Goal: Task Accomplishment & Management: Complete application form

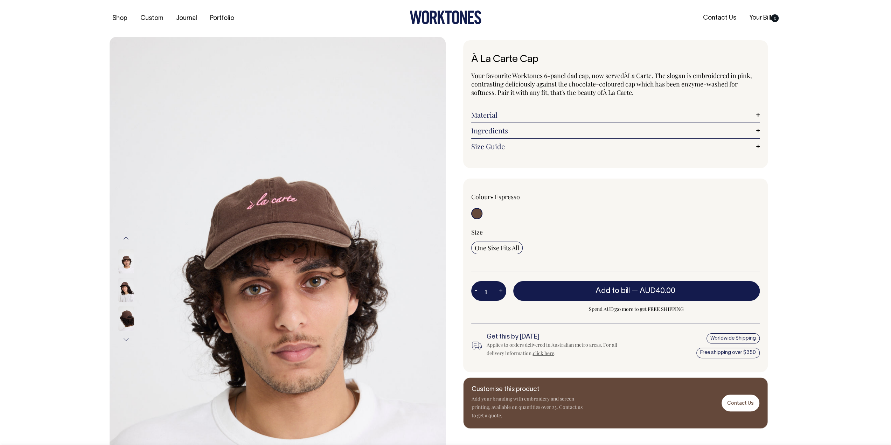
click at [131, 318] on img at bounding box center [126, 318] width 16 height 25
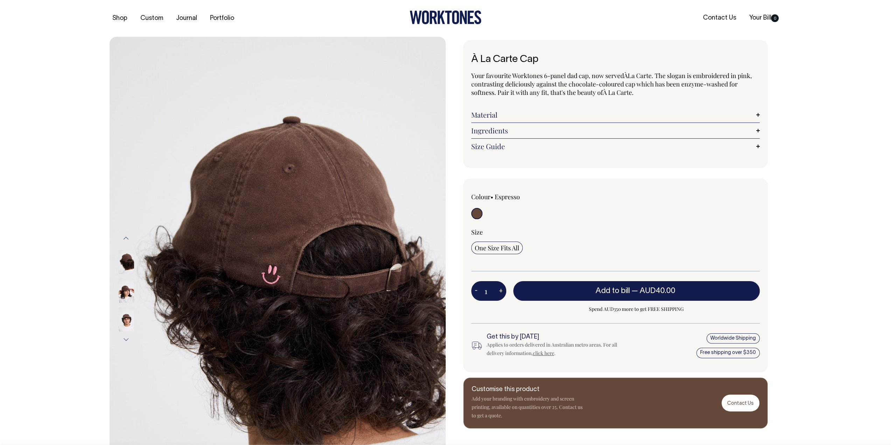
click at [123, 283] on img at bounding box center [126, 290] width 16 height 25
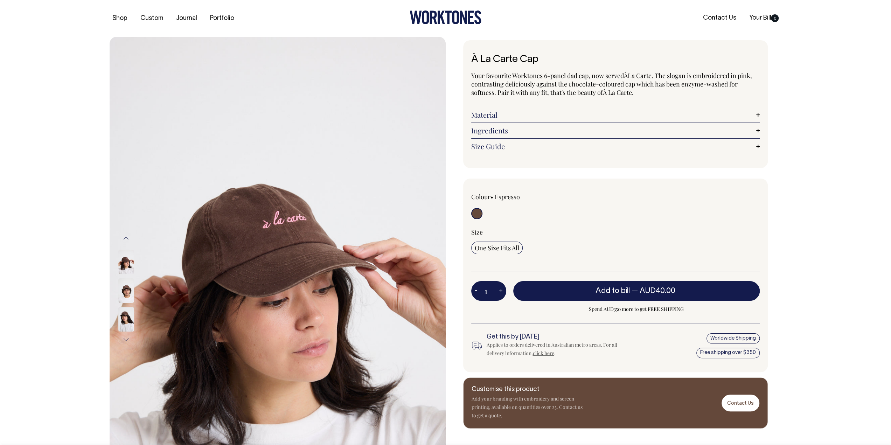
click at [124, 263] on div at bounding box center [135, 262] width 35 height 29
click at [130, 257] on img at bounding box center [126, 262] width 16 height 25
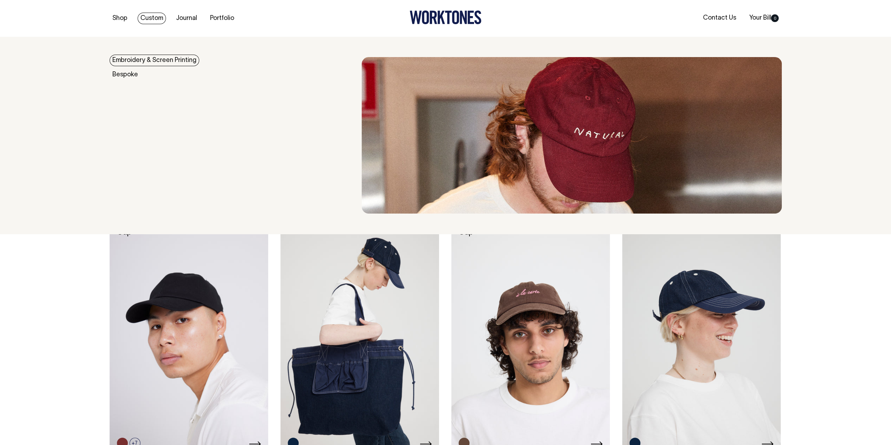
click at [143, 56] on link "Embroidery & Screen Printing" at bounding box center [155, 61] width 90 height 12
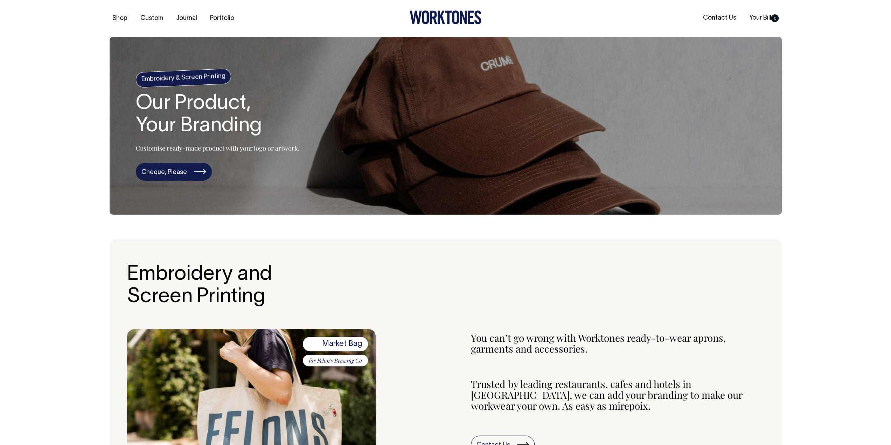
click at [152, 173] on link "Cheque, Please" at bounding box center [174, 172] width 76 height 18
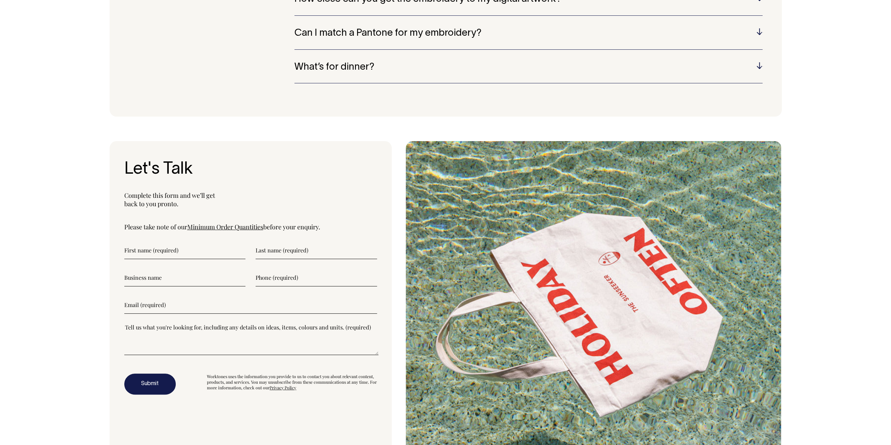
scroll to position [1867, 0]
click at [240, 228] on link "Minimum Order Quantities" at bounding box center [225, 227] width 76 height 8
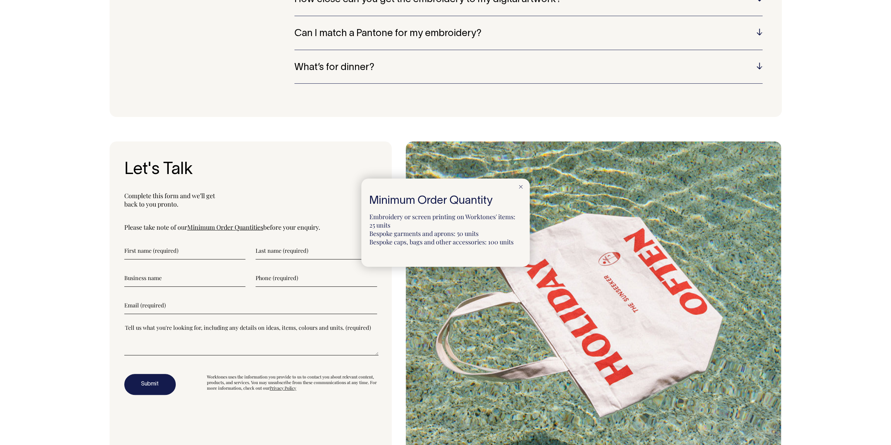
click at [270, 399] on div at bounding box center [445, 222] width 891 height 445
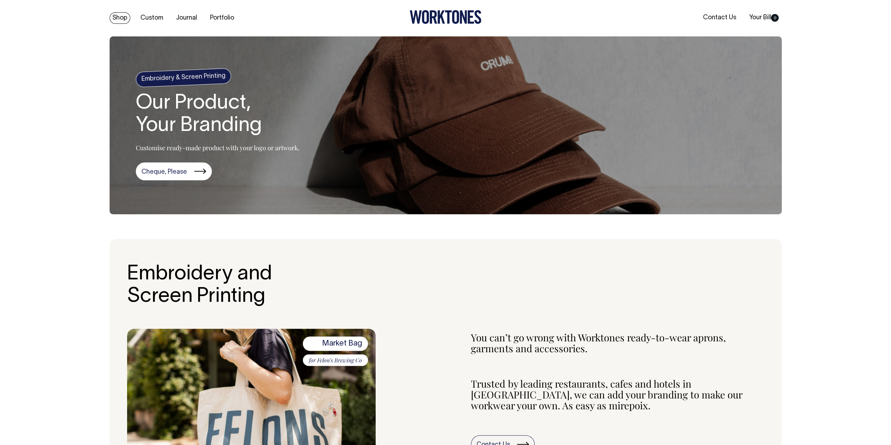
scroll to position [0, 0]
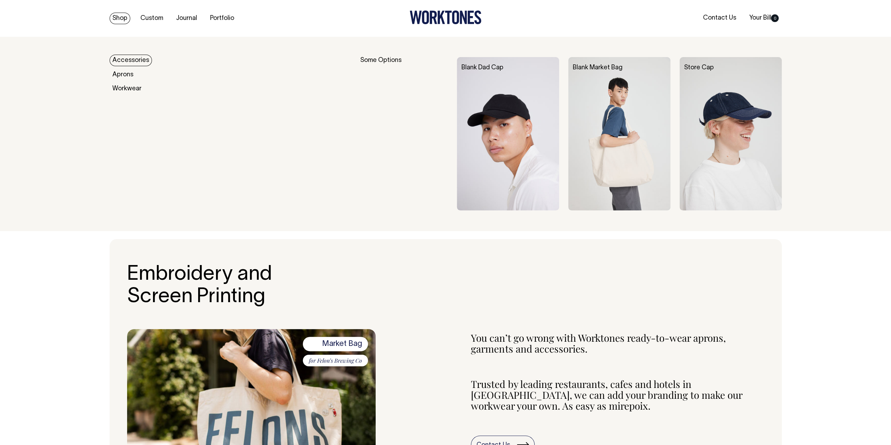
click at [511, 79] on img at bounding box center [508, 133] width 102 height 153
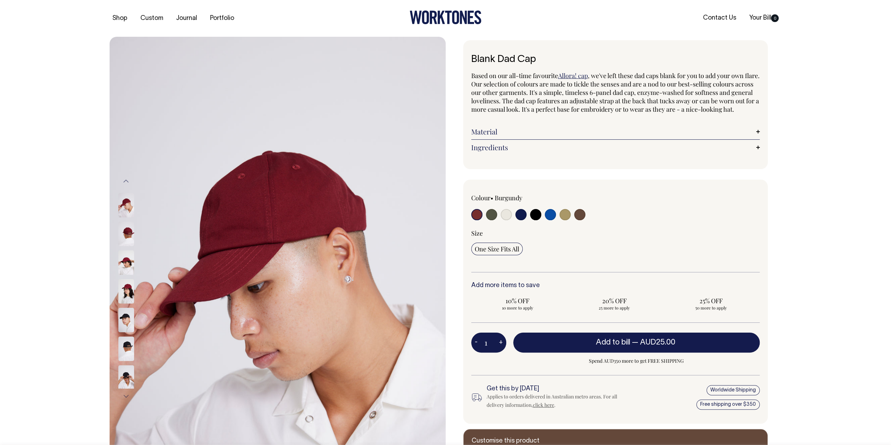
click at [506, 220] on input "radio" at bounding box center [506, 214] width 11 height 11
radio input "true"
select select "Natural"
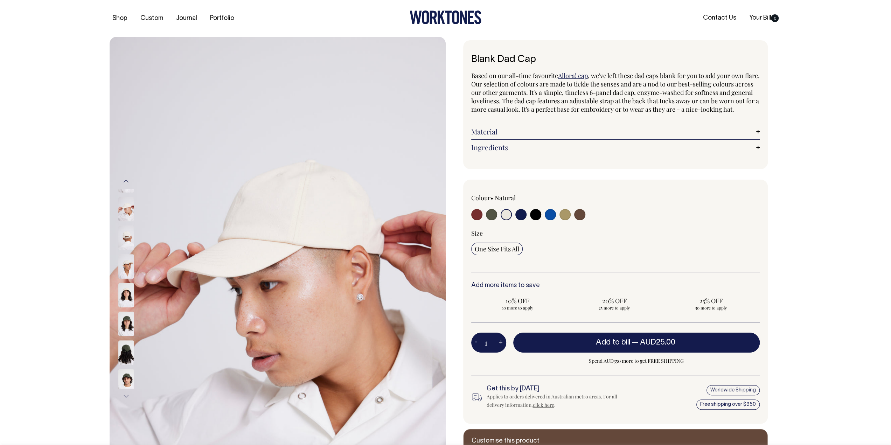
click at [125, 322] on img at bounding box center [126, 324] width 16 height 25
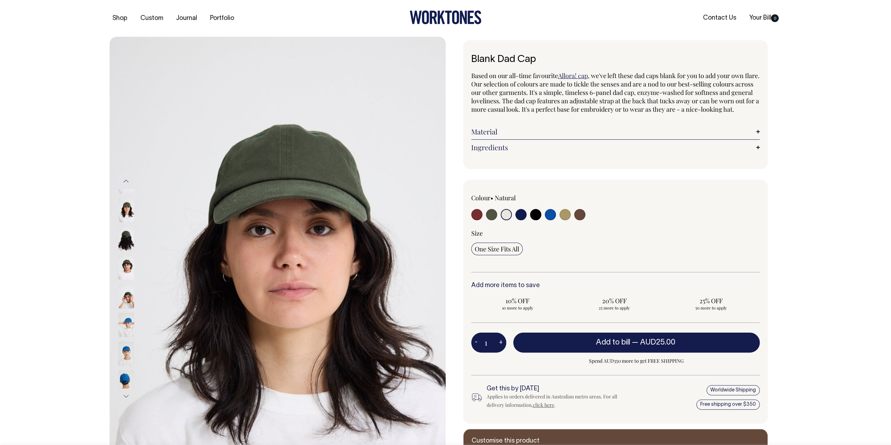
click at [124, 351] on img at bounding box center [126, 353] width 16 height 25
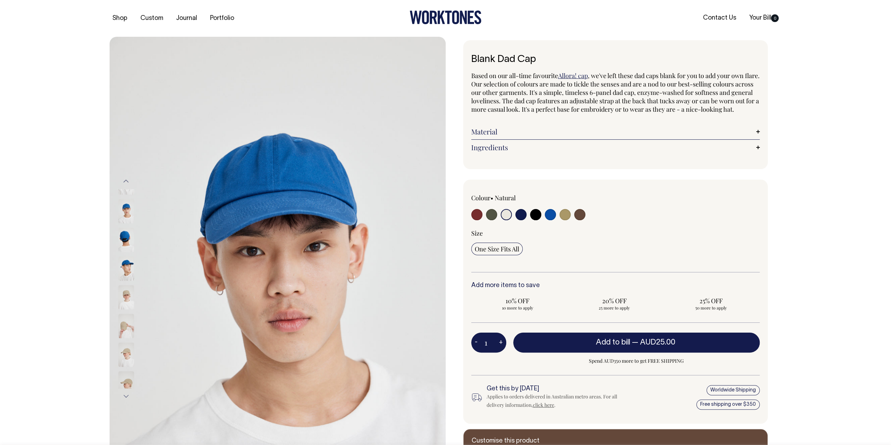
click at [122, 361] on div at bounding box center [135, 431] width 35 height 2364
click at [123, 347] on img at bounding box center [126, 354] width 16 height 25
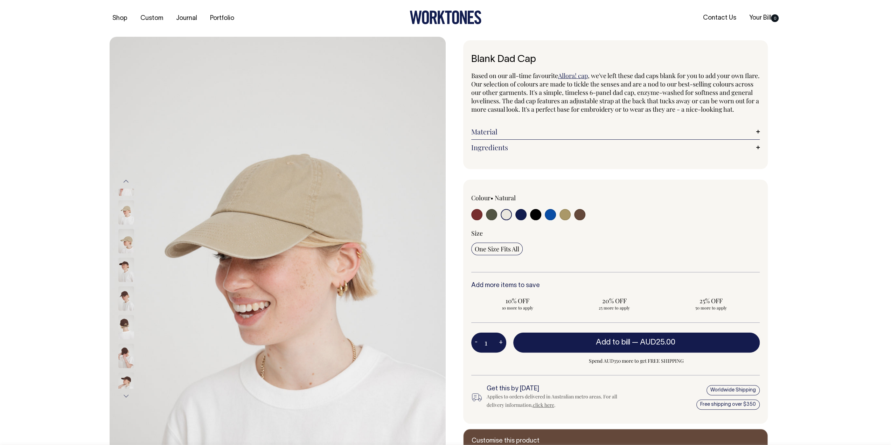
click at [120, 315] on img at bounding box center [126, 327] width 16 height 25
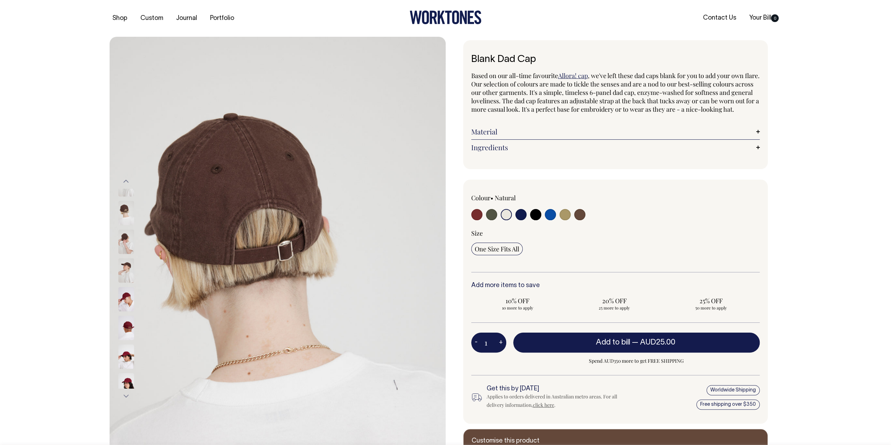
click at [126, 175] on button "Previous" at bounding box center [126, 181] width 11 height 16
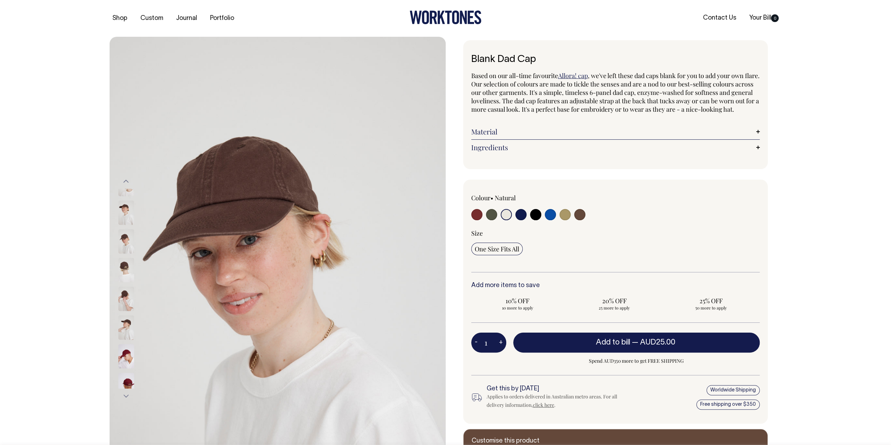
click at [126, 175] on button "Previous" at bounding box center [126, 181] width 11 height 16
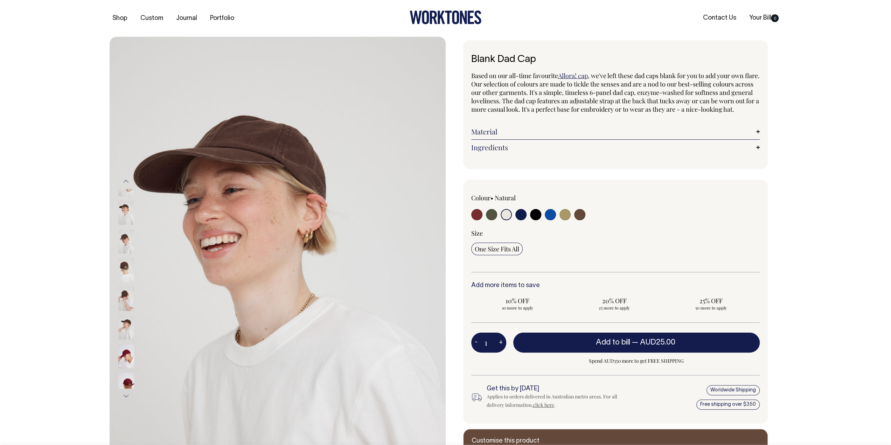
click at [126, 175] on button "Previous" at bounding box center [126, 181] width 11 height 16
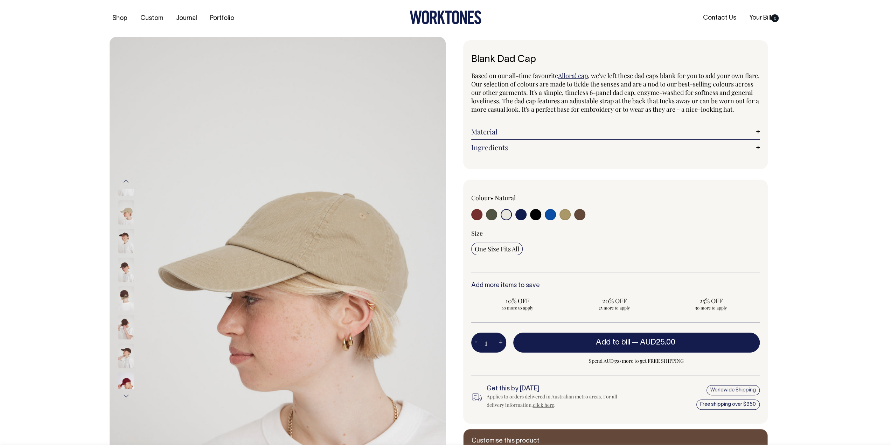
click at [121, 204] on img at bounding box center [126, 212] width 16 height 25
click at [124, 182] on button "Previous" at bounding box center [126, 181] width 11 height 16
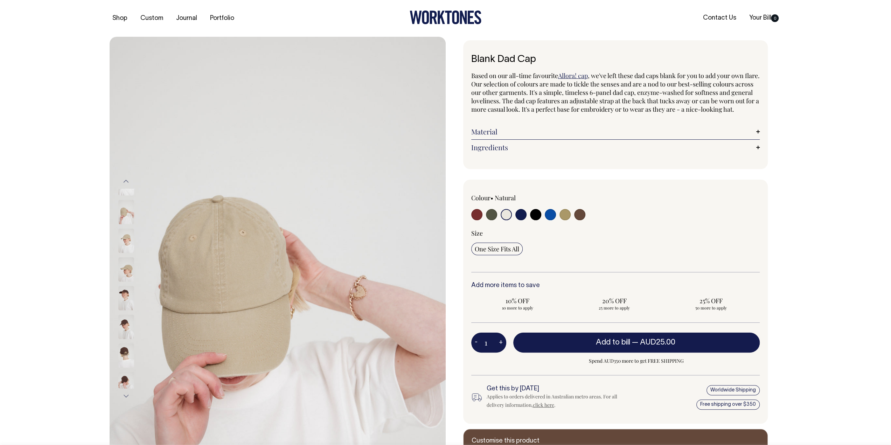
click at [127, 183] on button "Previous" at bounding box center [126, 181] width 11 height 16
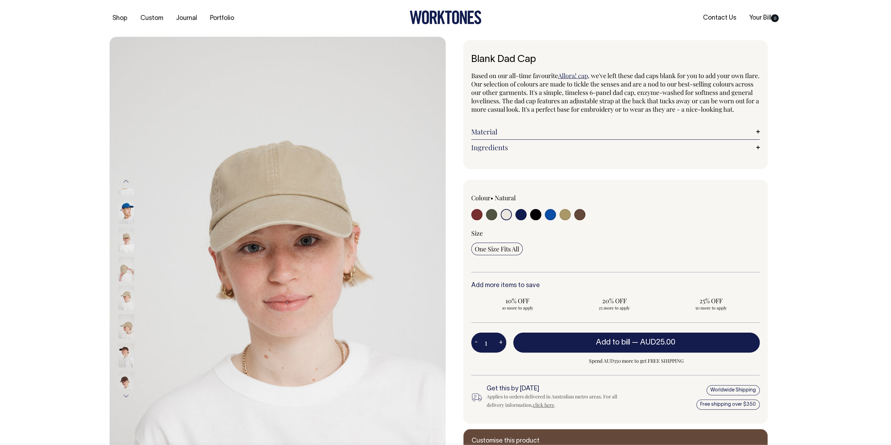
click at [127, 183] on button "Previous" at bounding box center [126, 181] width 11 height 16
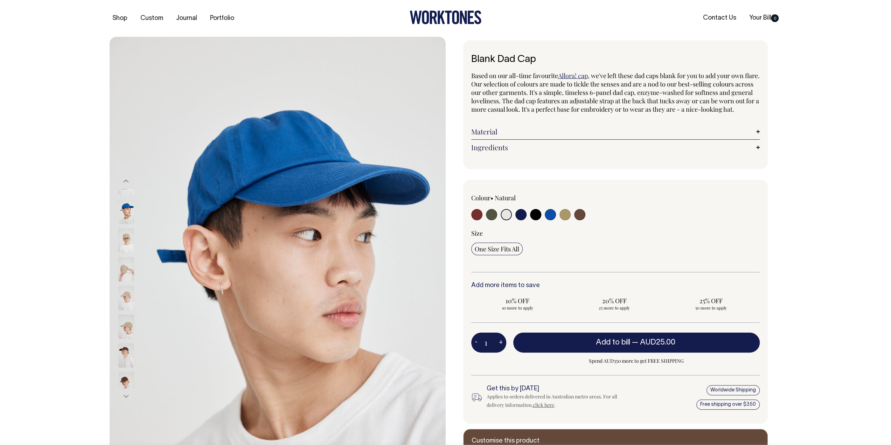
click at [127, 183] on button "Previous" at bounding box center [126, 181] width 11 height 16
click at [127, 205] on img at bounding box center [126, 212] width 16 height 25
click at [119, 228] on img at bounding box center [126, 240] width 16 height 25
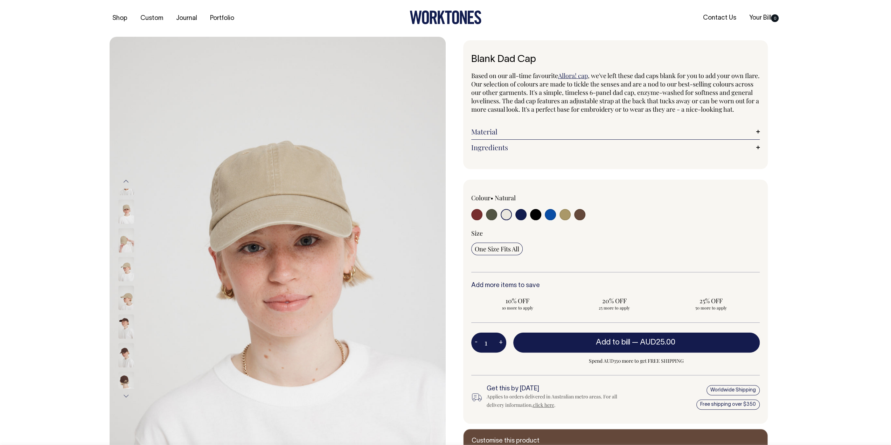
click at [125, 224] on img at bounding box center [126, 212] width 16 height 25
click at [125, 238] on img at bounding box center [126, 240] width 16 height 25
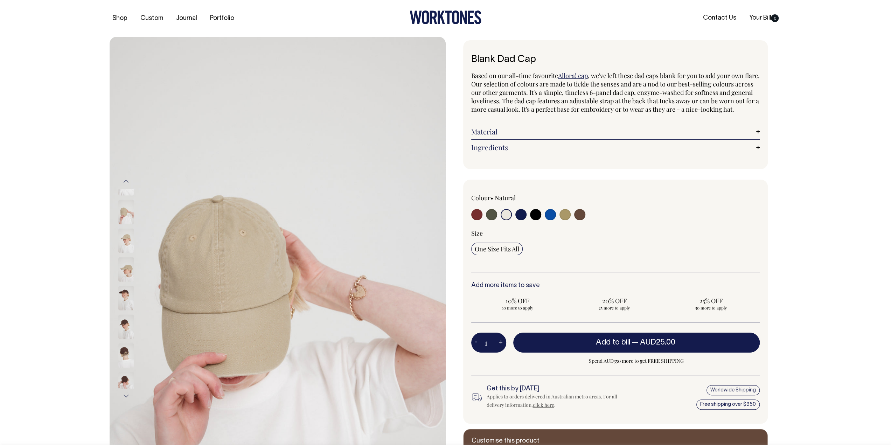
click at [129, 238] on img at bounding box center [126, 241] width 16 height 25
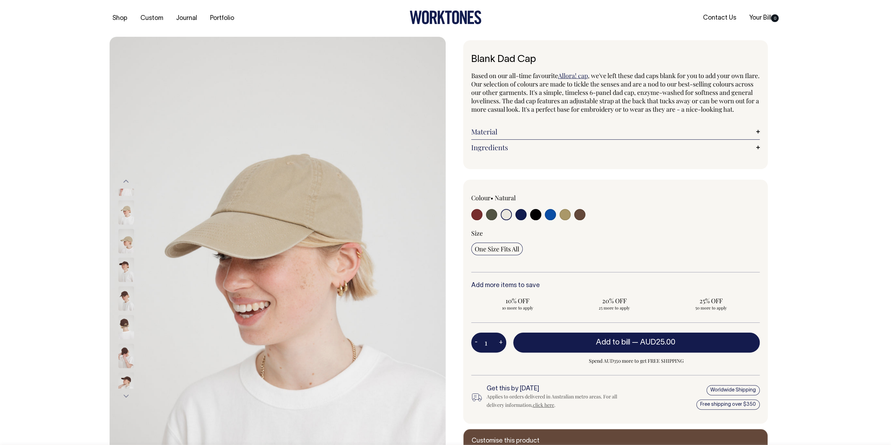
click at [127, 249] on img at bounding box center [126, 241] width 16 height 25
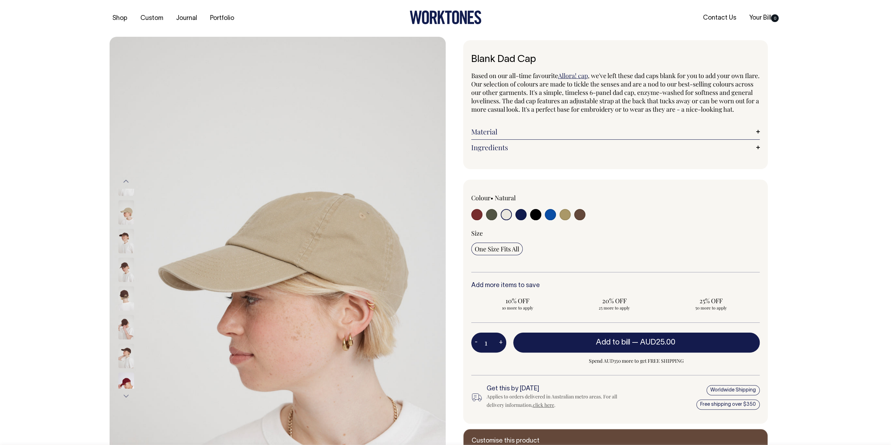
click at [127, 256] on div at bounding box center [135, 241] width 35 height 29
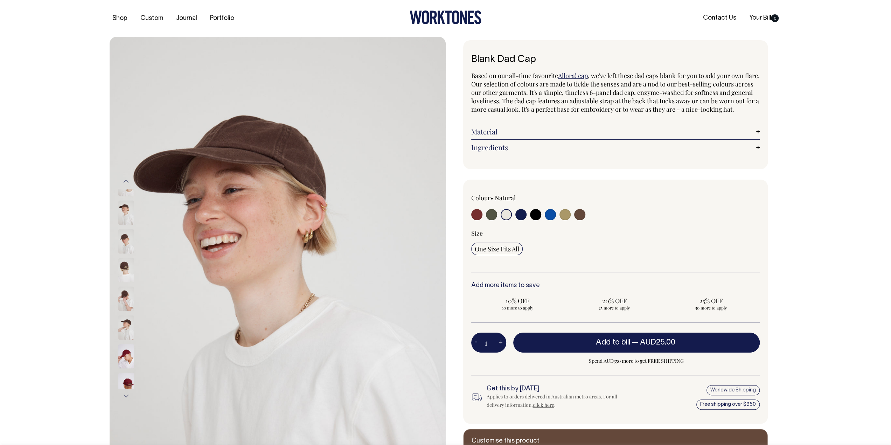
click at [126, 267] on img at bounding box center [126, 270] width 16 height 25
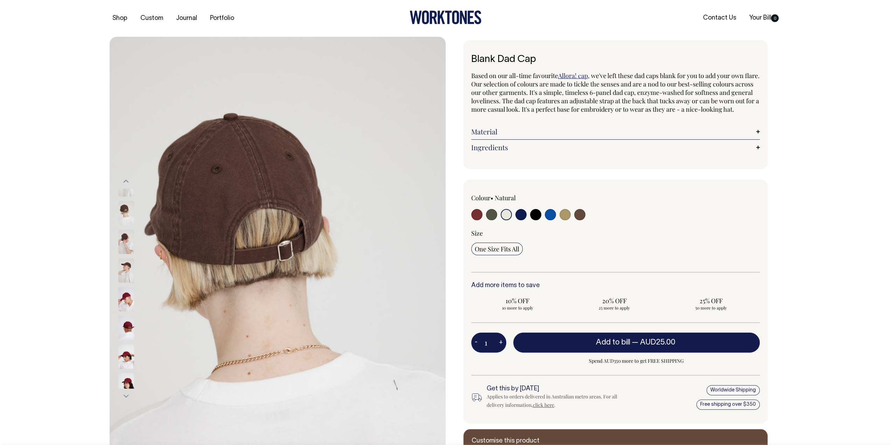
click at [127, 264] on img at bounding box center [126, 270] width 16 height 25
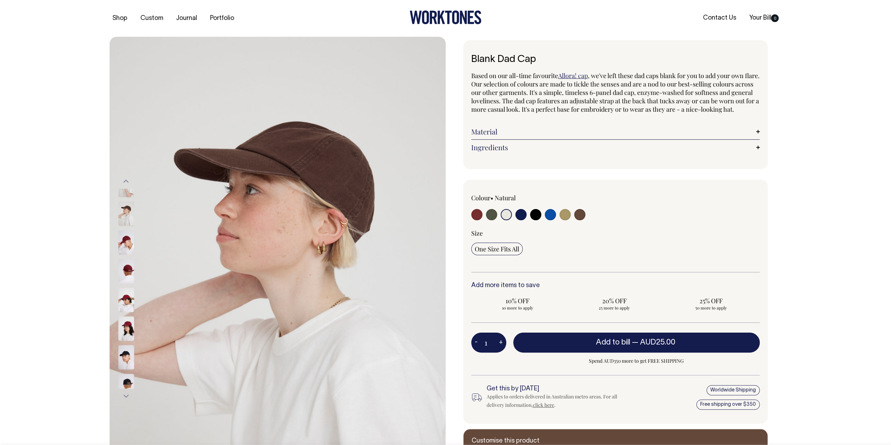
click at [128, 270] on img at bounding box center [126, 271] width 16 height 25
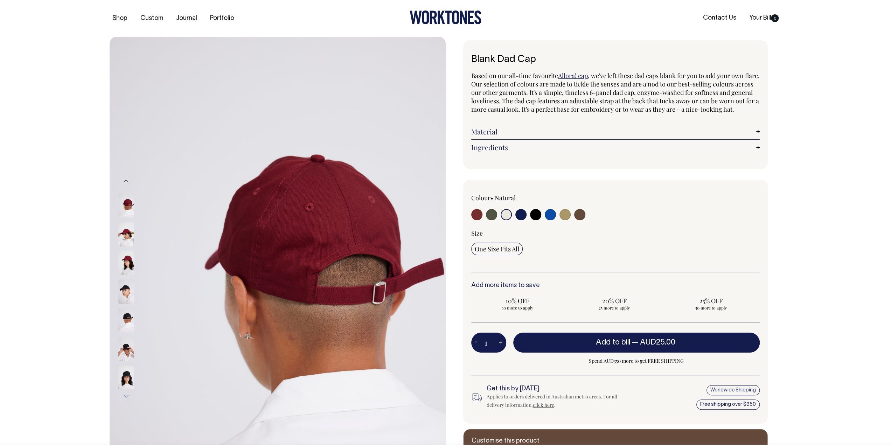
click at [131, 260] on img at bounding box center [126, 263] width 16 height 25
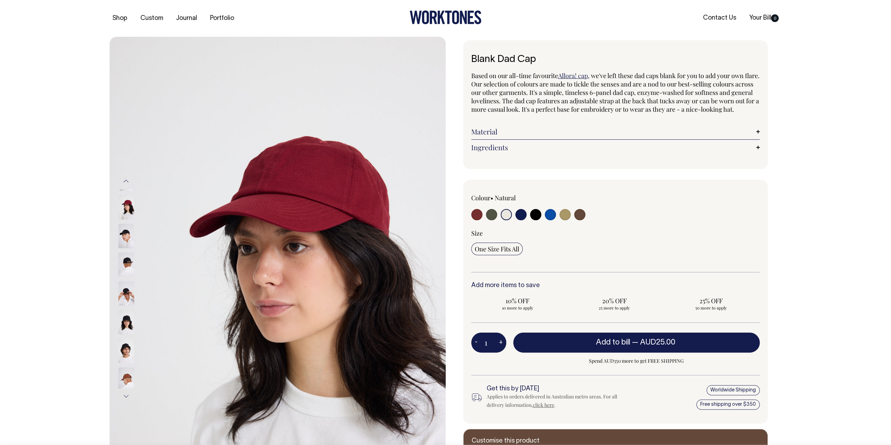
drag, startPoint x: 131, startPoint y: 270, endPoint x: 135, endPoint y: 276, distance: 7.0
click at [134, 273] on div at bounding box center [135, 264] width 35 height 29
click at [133, 285] on div at bounding box center [135, 292] width 35 height 29
click at [126, 300] on img at bounding box center [126, 292] width 16 height 25
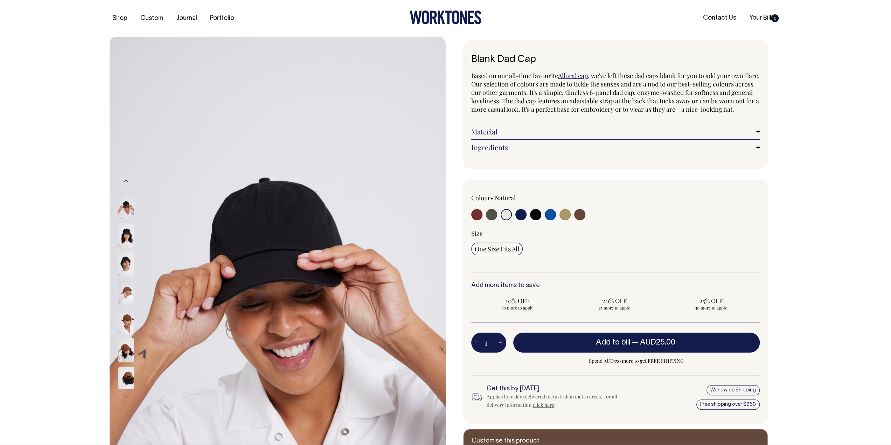
click at [123, 239] on img at bounding box center [126, 235] width 16 height 25
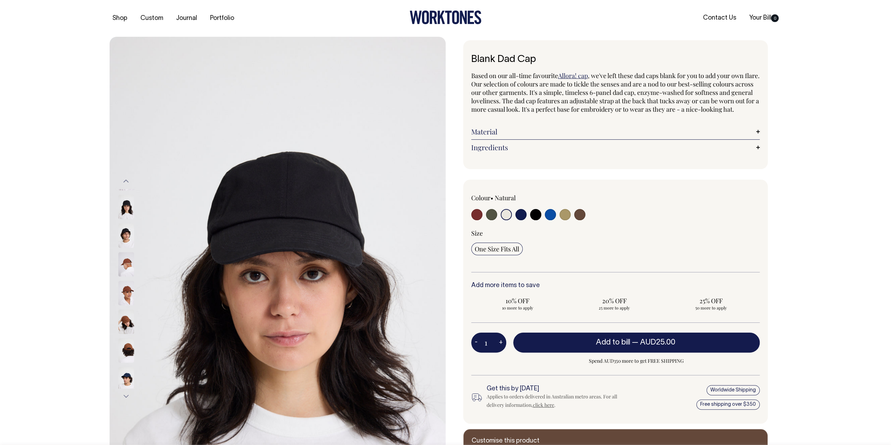
click at [123, 283] on img at bounding box center [126, 293] width 16 height 25
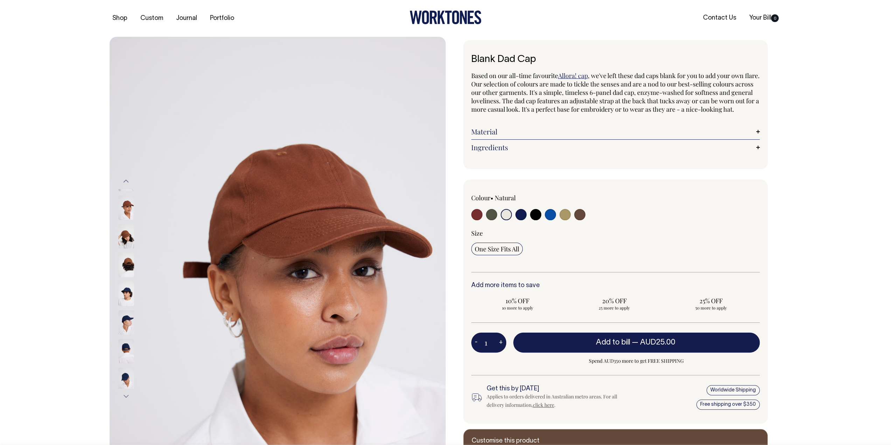
drag, startPoint x: 124, startPoint y: 281, endPoint x: 123, endPoint y: 285, distance: 4.8
click at [123, 286] on img at bounding box center [126, 298] width 16 height 25
click at [132, 316] on img at bounding box center [126, 322] width 16 height 25
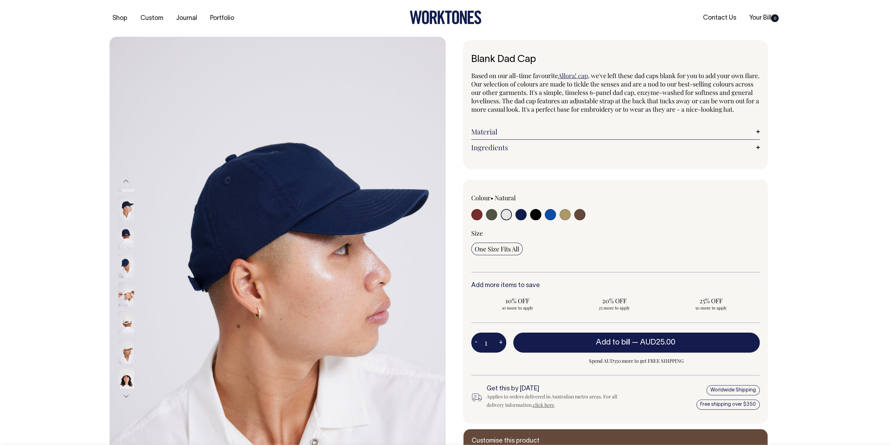
click at [121, 311] on img at bounding box center [126, 323] width 16 height 25
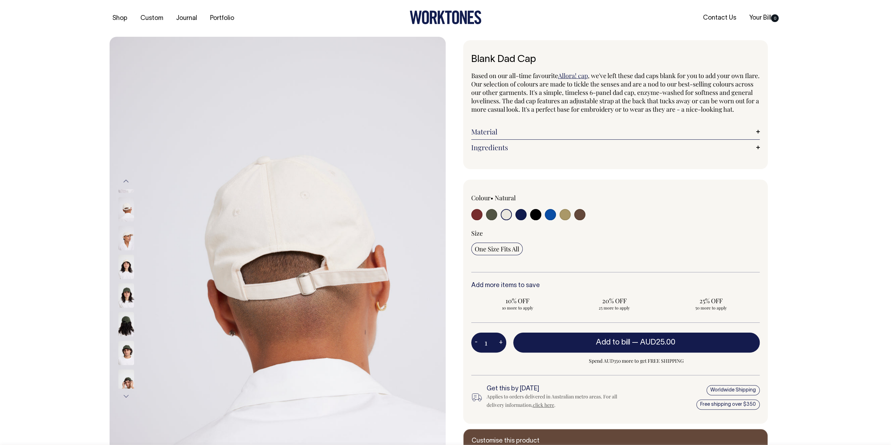
click at [123, 336] on img at bounding box center [126, 324] width 16 height 25
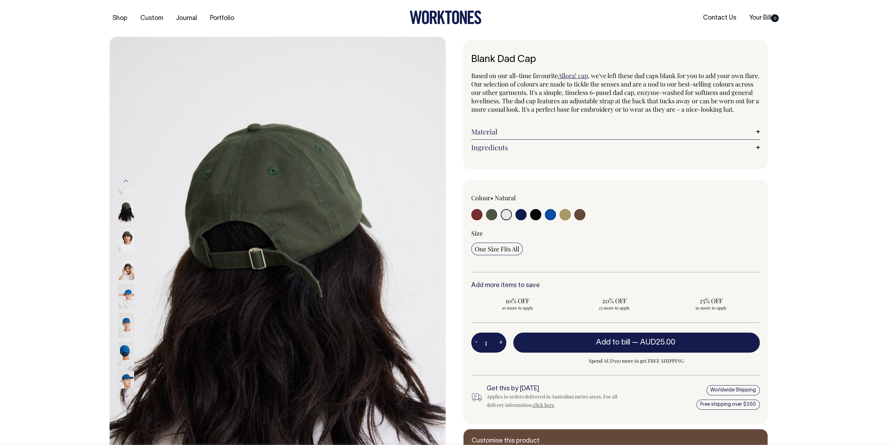
click at [125, 313] on img at bounding box center [126, 325] width 16 height 25
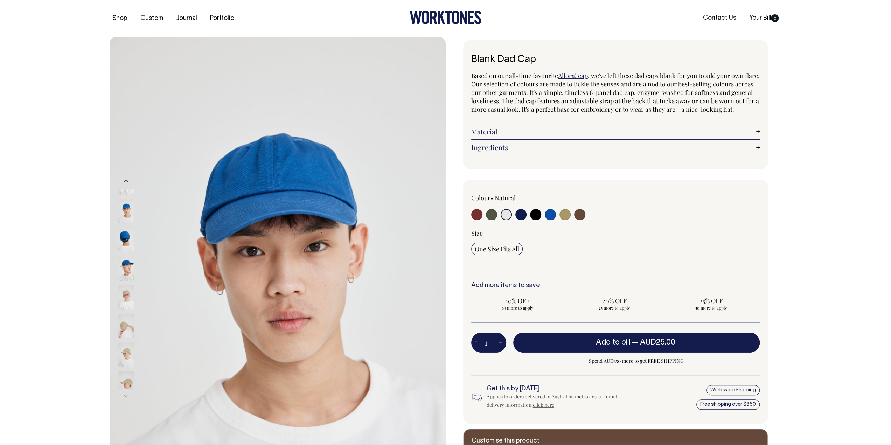
click at [127, 320] on img at bounding box center [126, 326] width 16 height 25
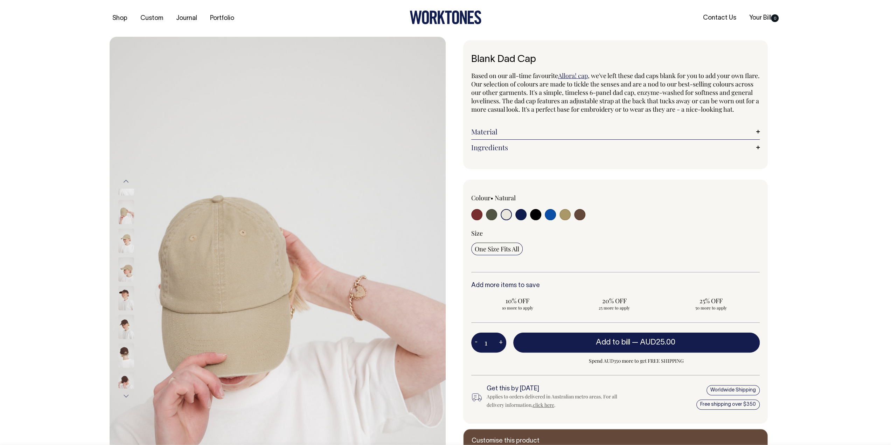
click at [133, 294] on div at bounding box center [135, 318] width 35 height 2364
click at [124, 292] on img at bounding box center [126, 298] width 16 height 25
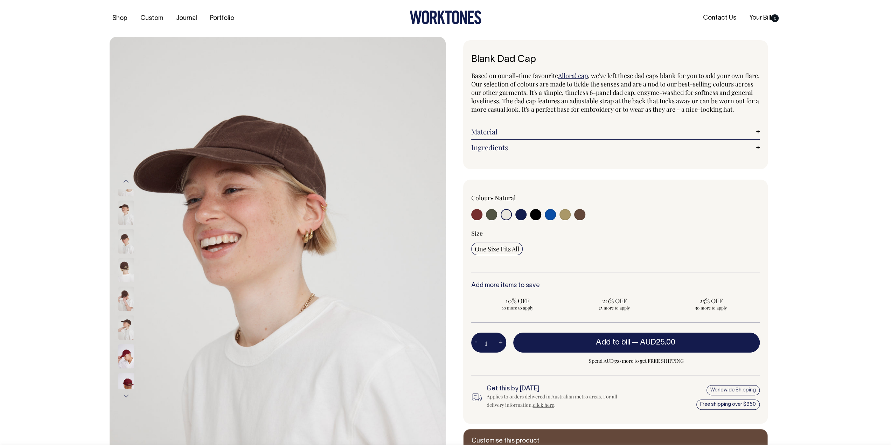
click at [127, 344] on img at bounding box center [126, 356] width 16 height 25
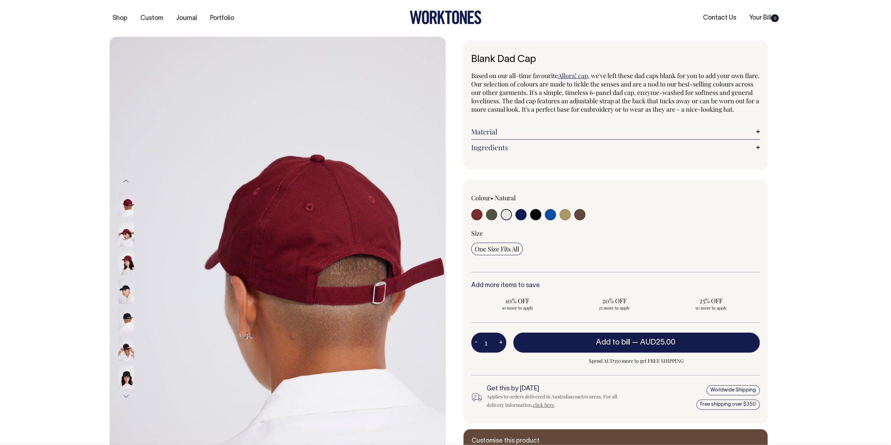
drag, startPoint x: 124, startPoint y: 344, endPoint x: 124, endPoint y: 348, distance: 3.9
click at [124, 345] on img at bounding box center [126, 349] width 16 height 25
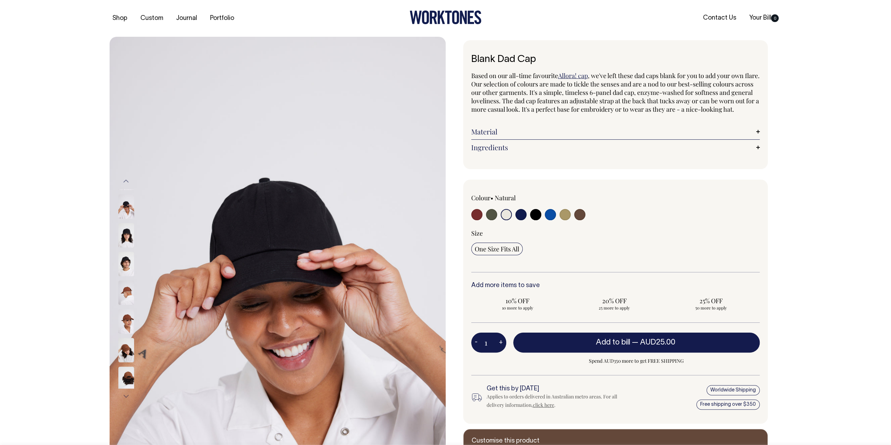
click at [127, 178] on button "Previous" at bounding box center [126, 181] width 11 height 16
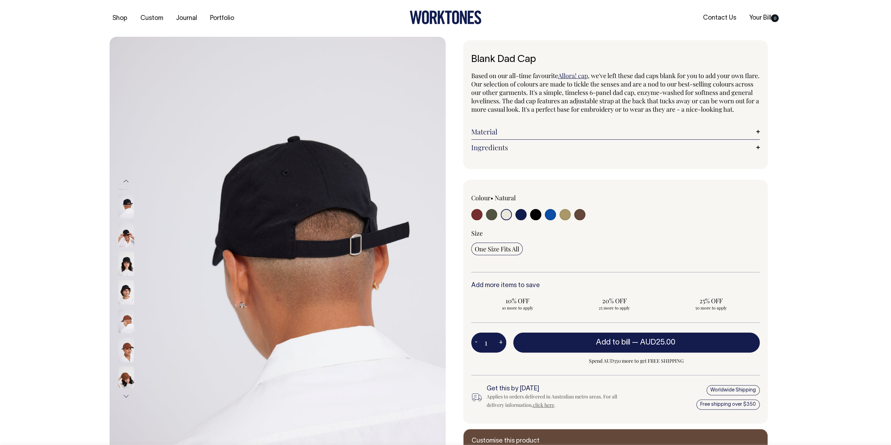
click at [125, 179] on button "Previous" at bounding box center [126, 181] width 11 height 16
click at [125, 184] on button "Previous" at bounding box center [126, 181] width 11 height 16
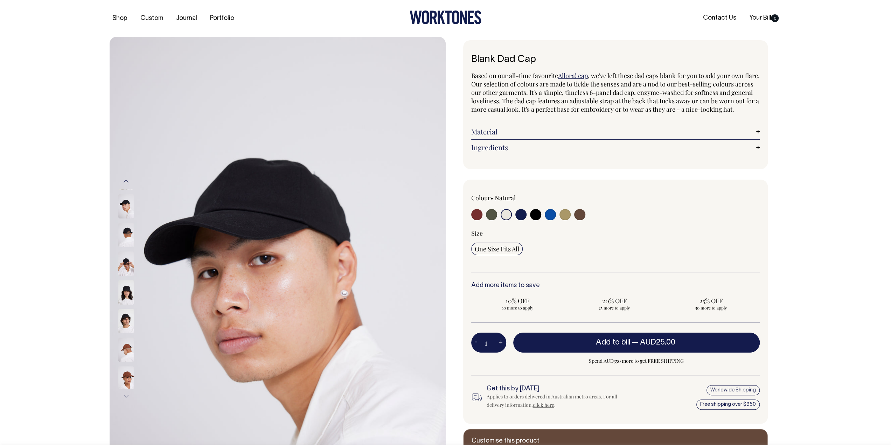
drag, startPoint x: 123, startPoint y: 206, endPoint x: 123, endPoint y: 211, distance: 5.3
click at [123, 206] on img at bounding box center [126, 206] width 16 height 25
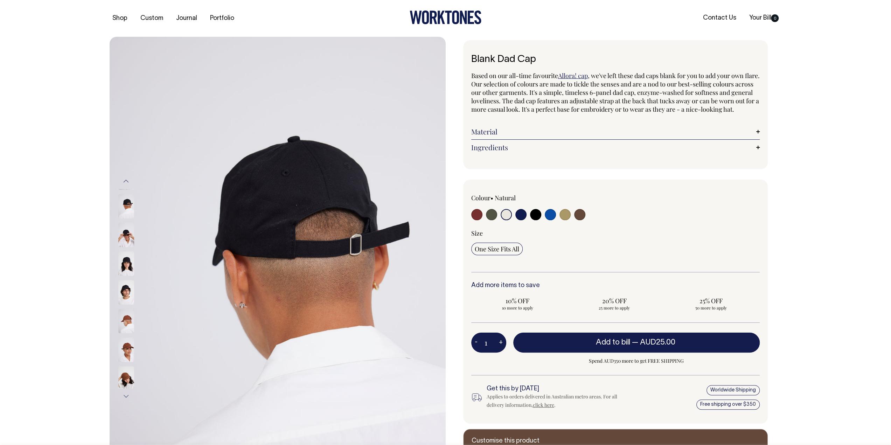
click at [455, 285] on div "Blank Dad Cap Based on our all-time favourite Allora! cap , we've left these da…" at bounding box center [614, 260] width 336 height 440
click at [117, 206] on img at bounding box center [278, 289] width 336 height 504
click at [123, 208] on img at bounding box center [126, 206] width 16 height 25
click at [121, 179] on button "Previous" at bounding box center [126, 181] width 11 height 16
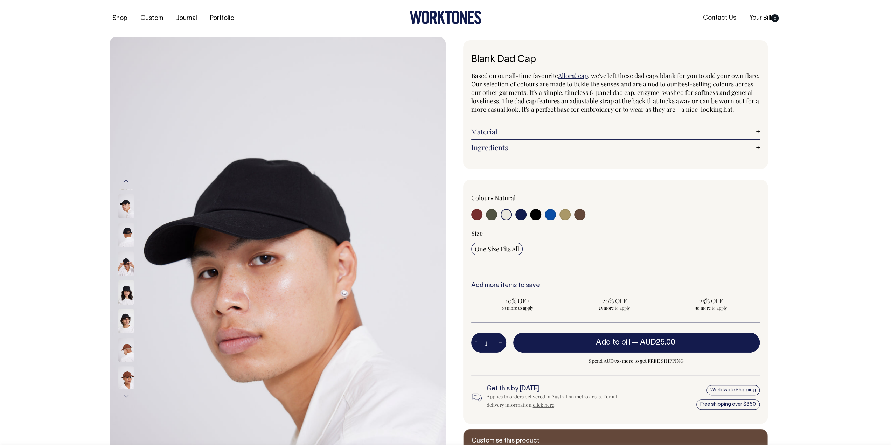
click at [124, 181] on button "Previous" at bounding box center [126, 181] width 11 height 16
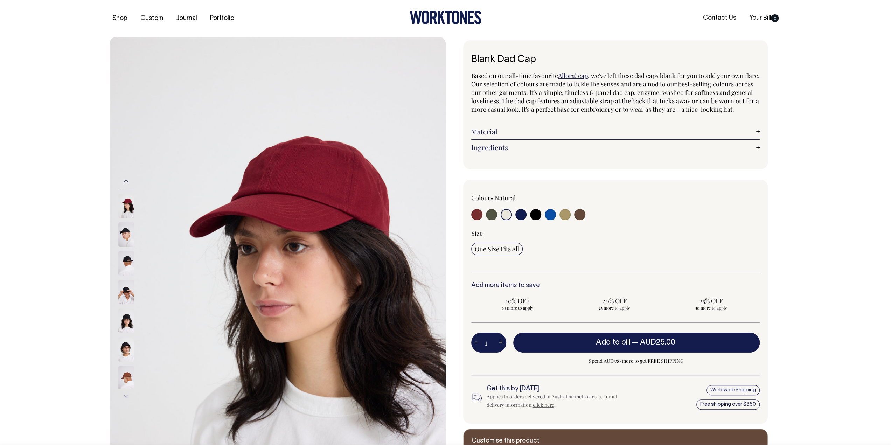
click at [127, 178] on button "Previous" at bounding box center [126, 181] width 11 height 16
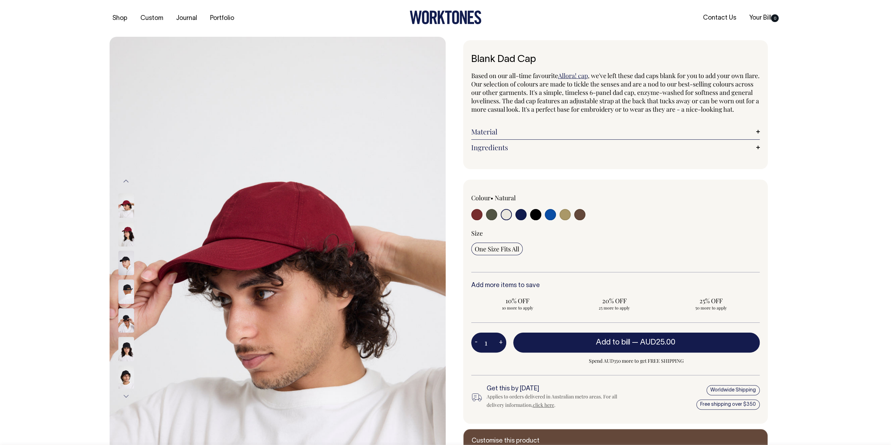
click at [131, 231] on img at bounding box center [126, 234] width 16 height 25
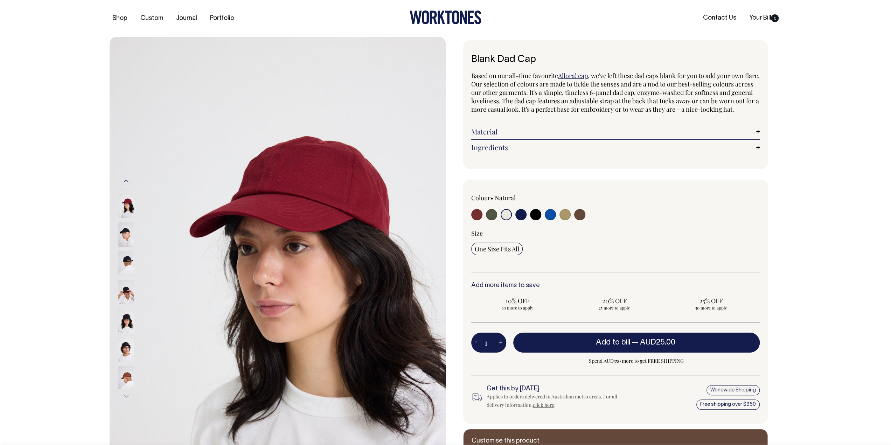
click at [509, 220] on input "radio" at bounding box center [506, 214] width 11 height 11
click at [547, 218] on input "radio" at bounding box center [550, 214] width 11 height 11
radio input "true"
select select "Worker Blue"
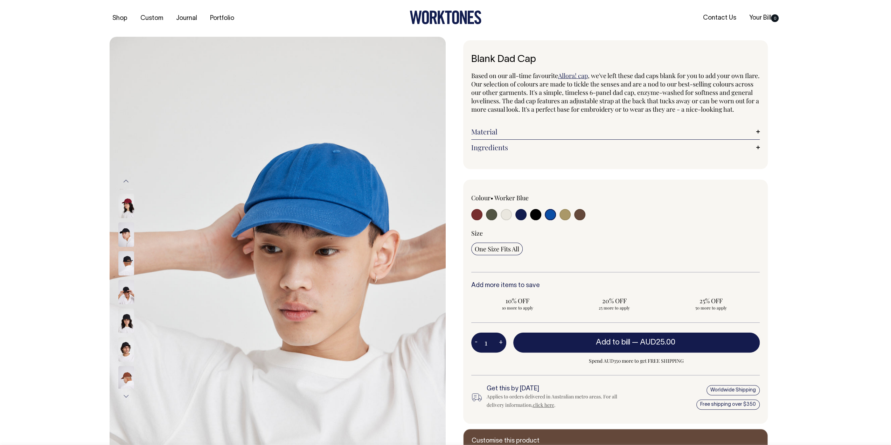
click at [550, 220] on input "radio" at bounding box center [550, 214] width 11 height 11
click at [129, 230] on img at bounding box center [126, 240] width 16 height 25
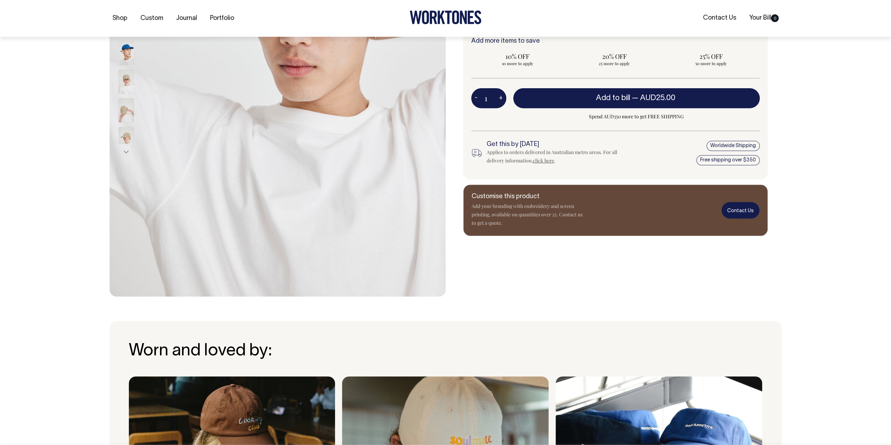
click at [725, 218] on link "Contact Us" at bounding box center [741, 210] width 38 height 16
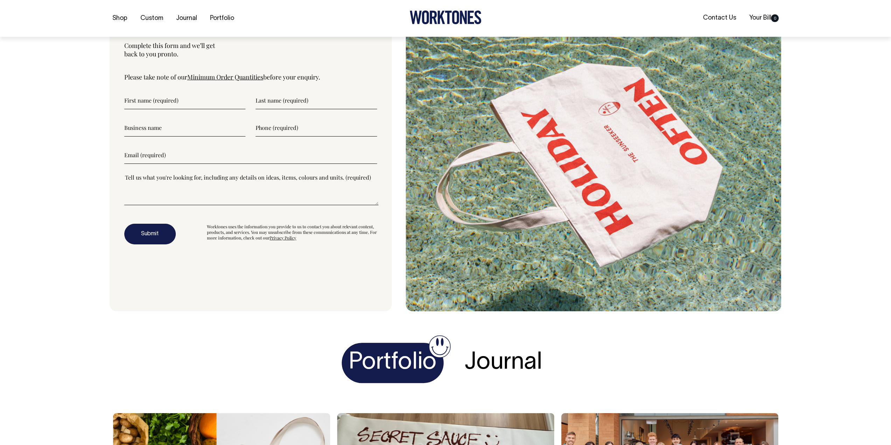
click at [163, 109] on input"] "text" at bounding box center [184, 101] width 121 height 18
type input"] "Samantha"
type input"] "Hutchinson"
type input"] "Australian Financial Review"
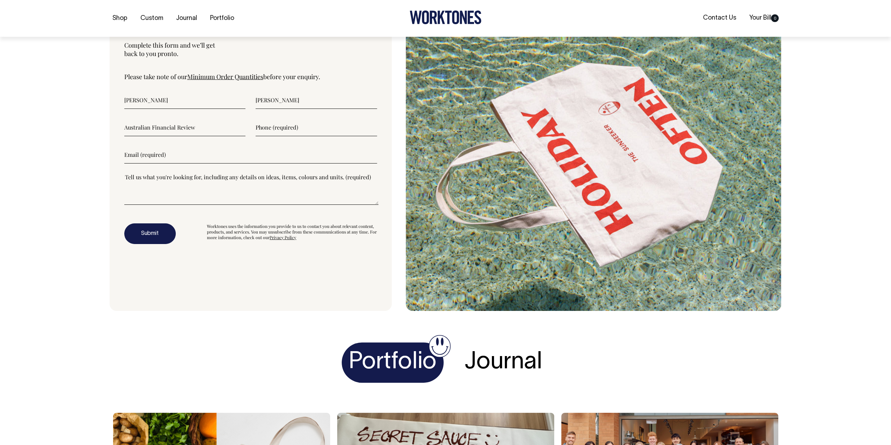
click at [305, 136] on input"] "text" at bounding box center [316, 128] width 121 height 18
type input"] "0426207422"
click at [239, 162] on input"] "email" at bounding box center [250, 155] width 253 height 18
type input"] "sam.hutchinson@nine.com.au"
click at [331, 205] on textarea"] at bounding box center [251, 189] width 254 height 32
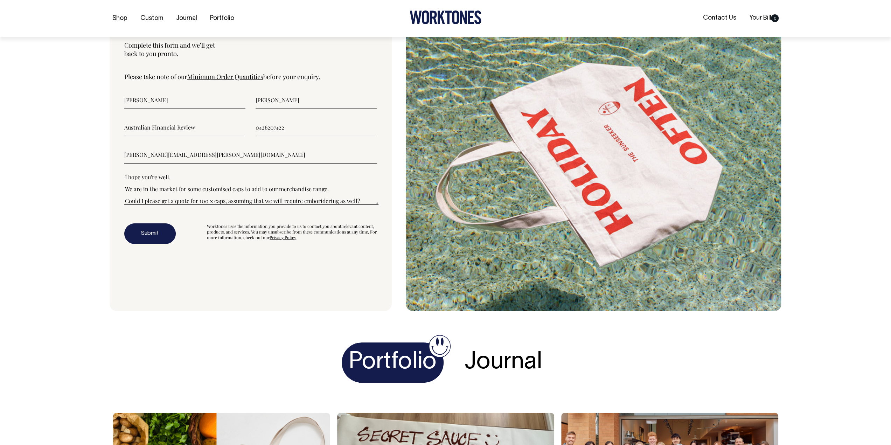
scroll to position [24, 0]
click at [321, 194] on textarea"] "Hi team, I hope you're well. We are in the market for some customised caps to a…" at bounding box center [251, 189] width 254 height 32
click at [323, 194] on textarea"] "Hi team, I hope you're well. We are in the market for some customised caps to a…" at bounding box center [251, 189] width 254 height 32
click at [307, 196] on textarea"] "Hi team, I hope you're well. We are in the market for some customised caps to a…" at bounding box center [251, 189] width 254 height 32
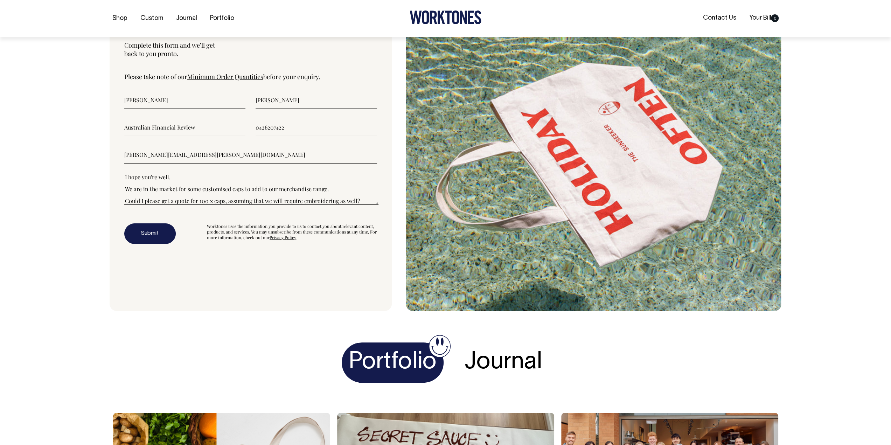
click at [298, 205] on textarea"] "Hi team, I hope you're well. We are in the market for some customised caps to a…" at bounding box center [251, 189] width 254 height 32
drag, startPoint x: 177, startPoint y: 203, endPoint x: 173, endPoint y: 203, distance: 3.9
click at [177, 203] on textarea"] "Hi team, I hope you're well. We are in the market for some customised caps to a…" at bounding box center [251, 189] width 254 height 32
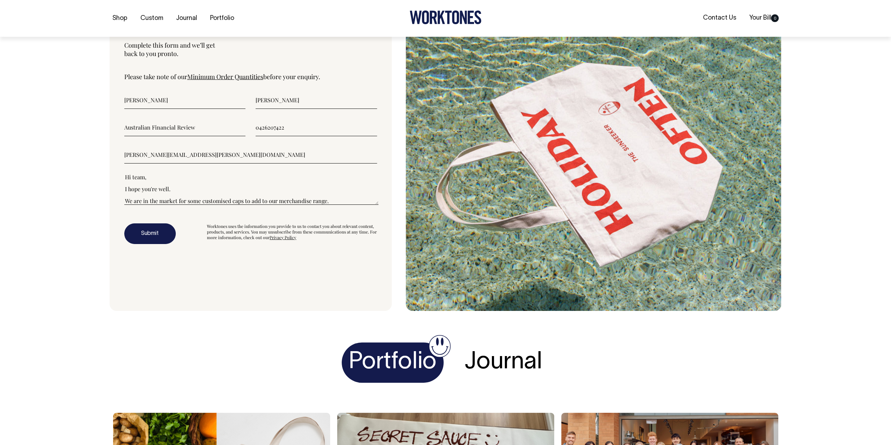
click at [125, 205] on textarea"] "Hi team, I hope you're well. We are in the market for some customised caps to a…" at bounding box center [251, 189] width 254 height 32
drag, startPoint x: 180, startPoint y: 202, endPoint x: 188, endPoint y: 202, distance: 8.8
click at [181, 202] on textarea"] "Hi team, I hope you're well. I work for the Newspaper Masthead The Australian F…" at bounding box center [251, 189] width 254 height 32
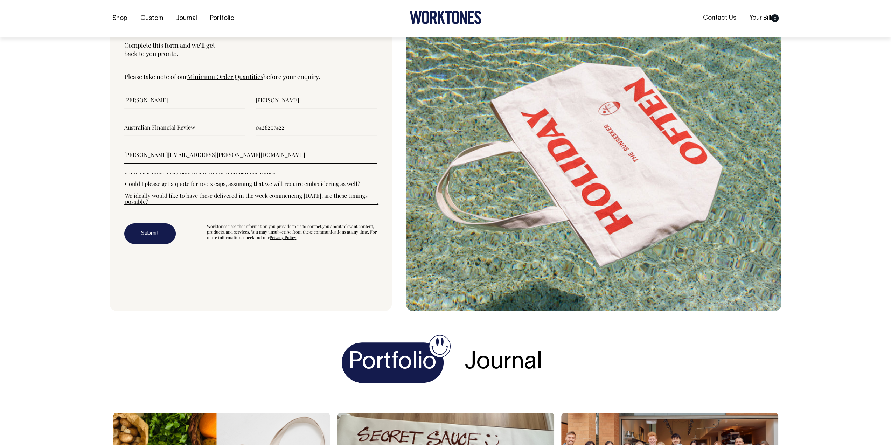
click at [215, 193] on textarea"] "Hi team, I hope you're well. I work for the Newspaper Masthead The Australian F…" at bounding box center [251, 189] width 254 height 32
click at [319, 193] on textarea"] "Hi team, I hope you're well. I work for the Newspaper Masthead The Australian F…" at bounding box center [251, 189] width 254 height 32
click at [309, 192] on textarea"] "Hi team, I hope you're well. I work for the Newspaper Masthead The Australian F…" at bounding box center [251, 189] width 254 height 32
click at [338, 193] on textarea"] "Hi team, I hope you're well. I work for the Newspaper Masthead The Australian F…" at bounding box center [251, 189] width 254 height 32
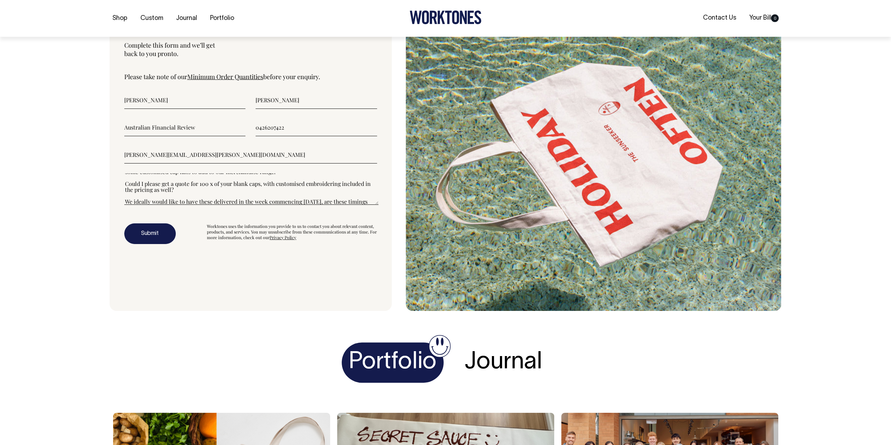
type textarea"] "Hi team, I hope you're well. I work for the Newspaper Masthead The Australian F…"
click at [142, 239] on button "Submit" at bounding box center [149, 233] width 51 height 21
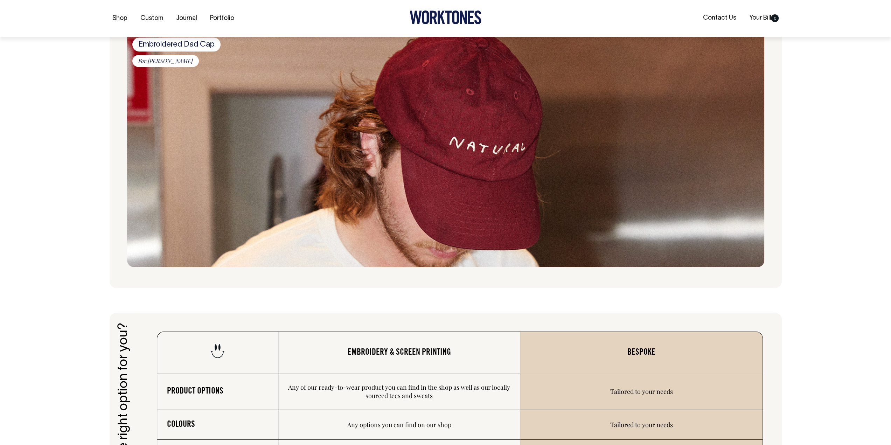
scroll to position [840, 0]
